Goal: Navigation & Orientation: Find specific page/section

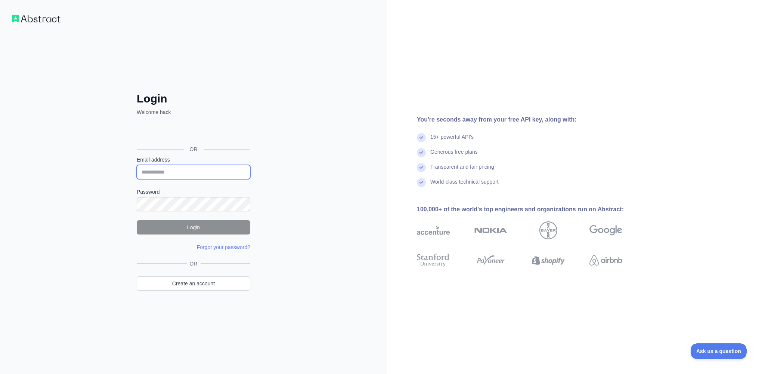
click at [173, 172] on input "Email address" at bounding box center [194, 172] width 114 height 14
type input "**********"
click at [191, 229] on button "Login" at bounding box center [194, 227] width 114 height 14
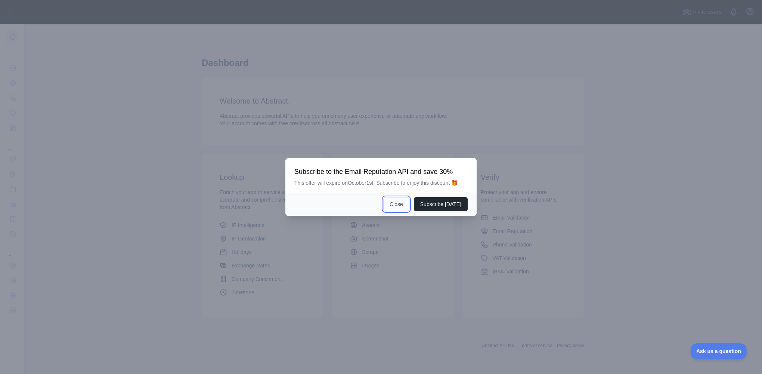
click at [402, 204] on button "Close" at bounding box center [396, 204] width 26 height 14
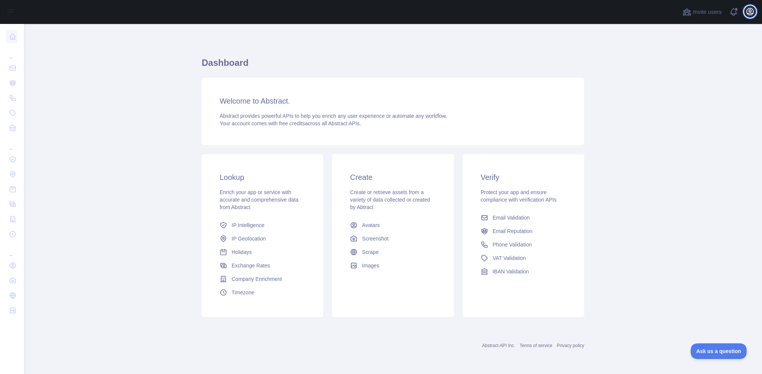
click at [751, 13] on icon "button" at bounding box center [750, 11] width 9 height 9
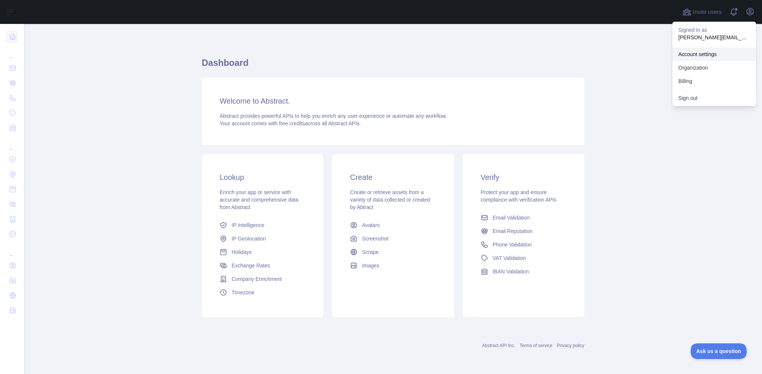
click at [711, 54] on link "Account settings" at bounding box center [715, 53] width 84 height 13
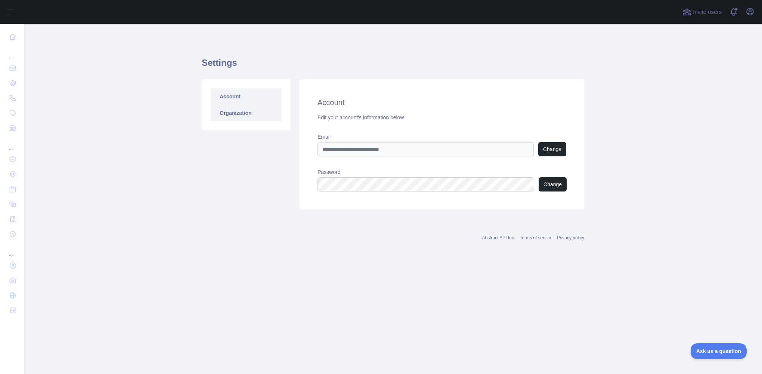
click at [238, 113] on link "Organization" at bounding box center [246, 113] width 71 height 16
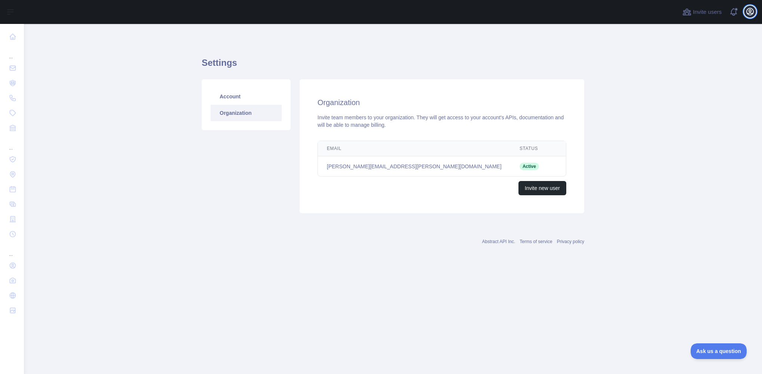
click at [746, 12] on icon "button" at bounding box center [750, 11] width 9 height 9
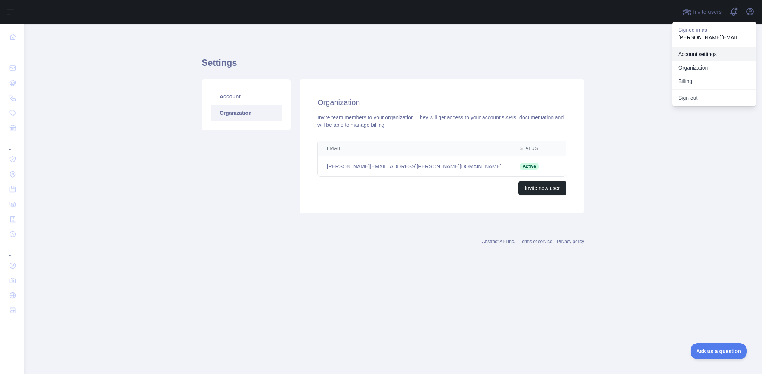
click at [700, 54] on link "Account settings" at bounding box center [715, 53] width 84 height 13
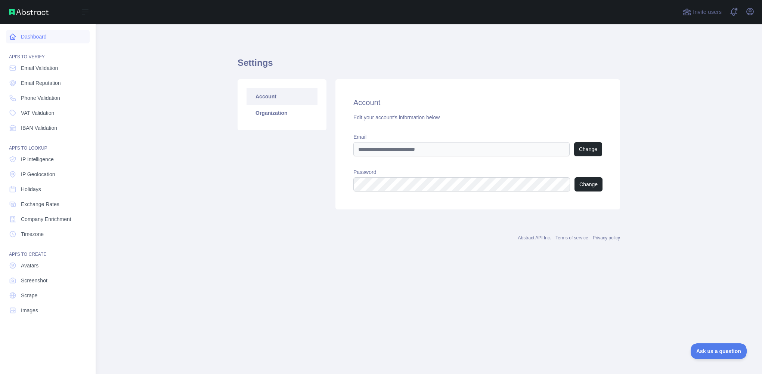
click at [33, 36] on link "Dashboard" at bounding box center [48, 36] width 84 height 13
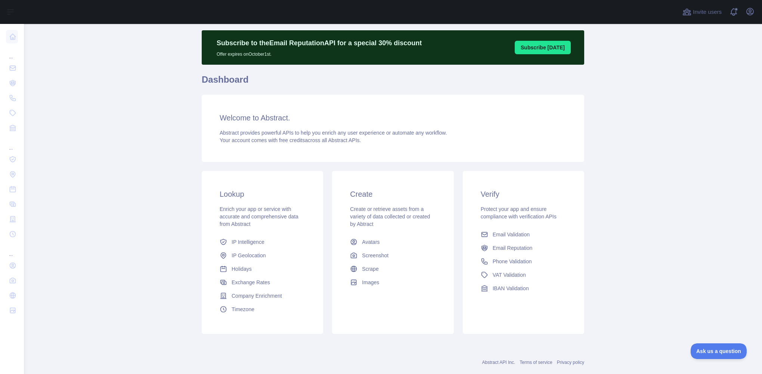
scroll to position [33, 0]
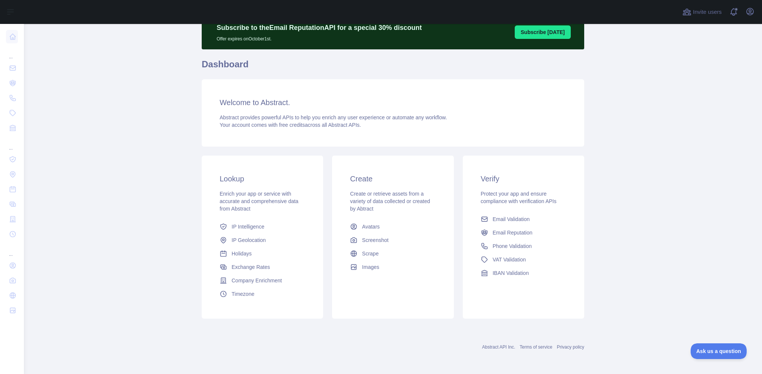
click at [559, 348] on link "Privacy policy" at bounding box center [570, 346] width 27 height 5
